Goal: Task Accomplishment & Management: Complete application form

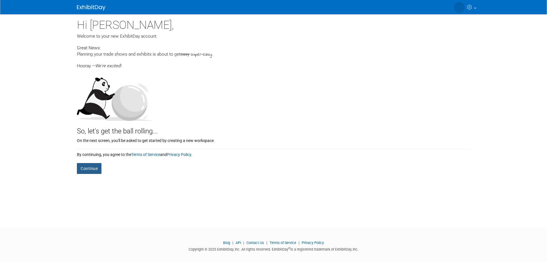
click at [87, 167] on button "Continue" at bounding box center [89, 168] width 25 height 11
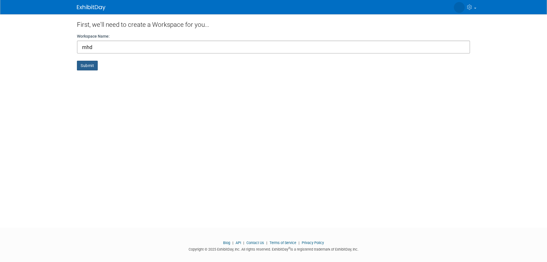
type input "mhd"
click at [86, 66] on button "Submit" at bounding box center [87, 66] width 21 height 10
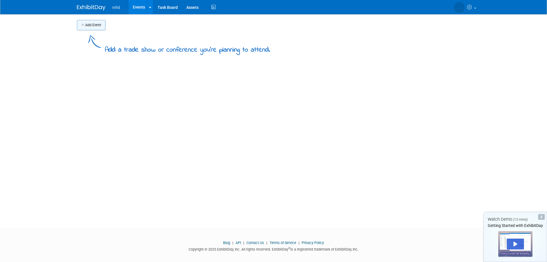
click at [89, 27] on button "Add Event" at bounding box center [91, 25] width 29 height 10
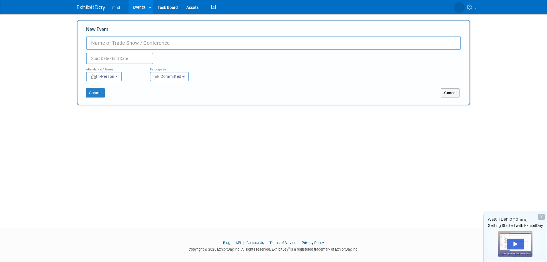
click at [117, 42] on input "New Event" at bounding box center [273, 42] width 375 height 13
type input "c130"
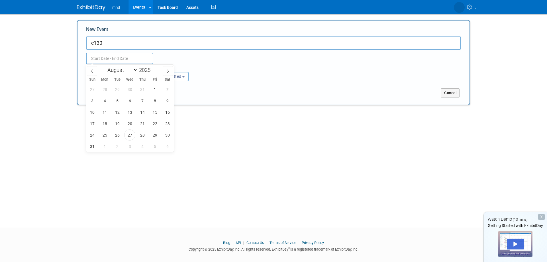
click at [120, 60] on input "text" at bounding box center [119, 58] width 67 height 11
click at [142, 135] on span "28" at bounding box center [142, 134] width 11 height 11
type input "Aug 28, 2025 to Aug 28, 2025"
drag, startPoint x: 196, startPoint y: 143, endPoint x: 168, endPoint y: 134, distance: 29.7
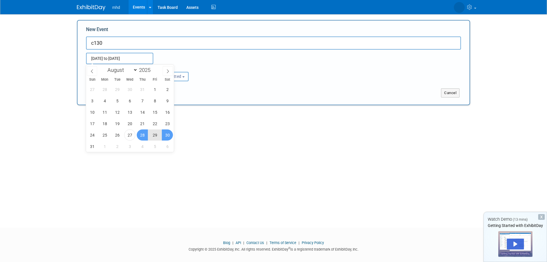
click at [195, 142] on div "Add Event Add a trade show or conference you're planning to attend. New Event c…" at bounding box center [274, 115] width 402 height 203
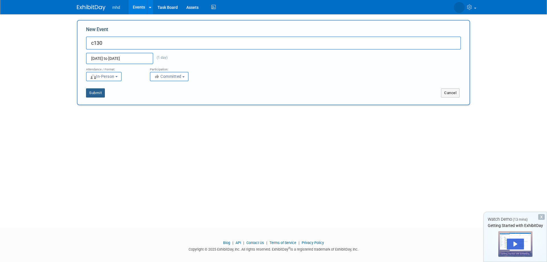
click at [98, 93] on button "Submit" at bounding box center [95, 92] width 19 height 9
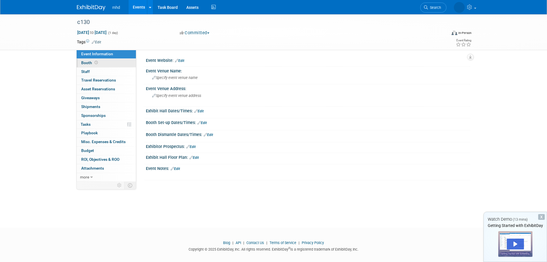
click at [90, 62] on span "Booth" at bounding box center [90, 62] width 18 height 5
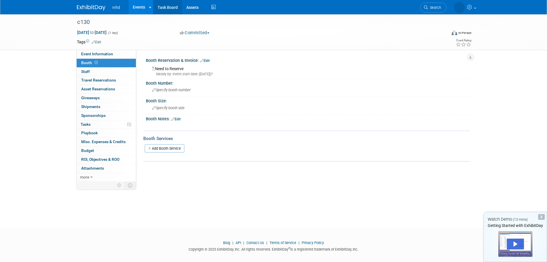
click at [166, 5] on link "Task Board" at bounding box center [167, 7] width 29 height 14
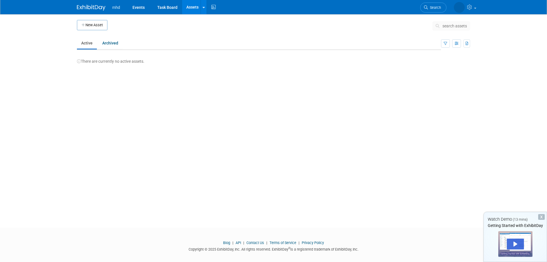
click at [86, 5] on img at bounding box center [91, 8] width 29 height 6
